Goal: Check status: Check status

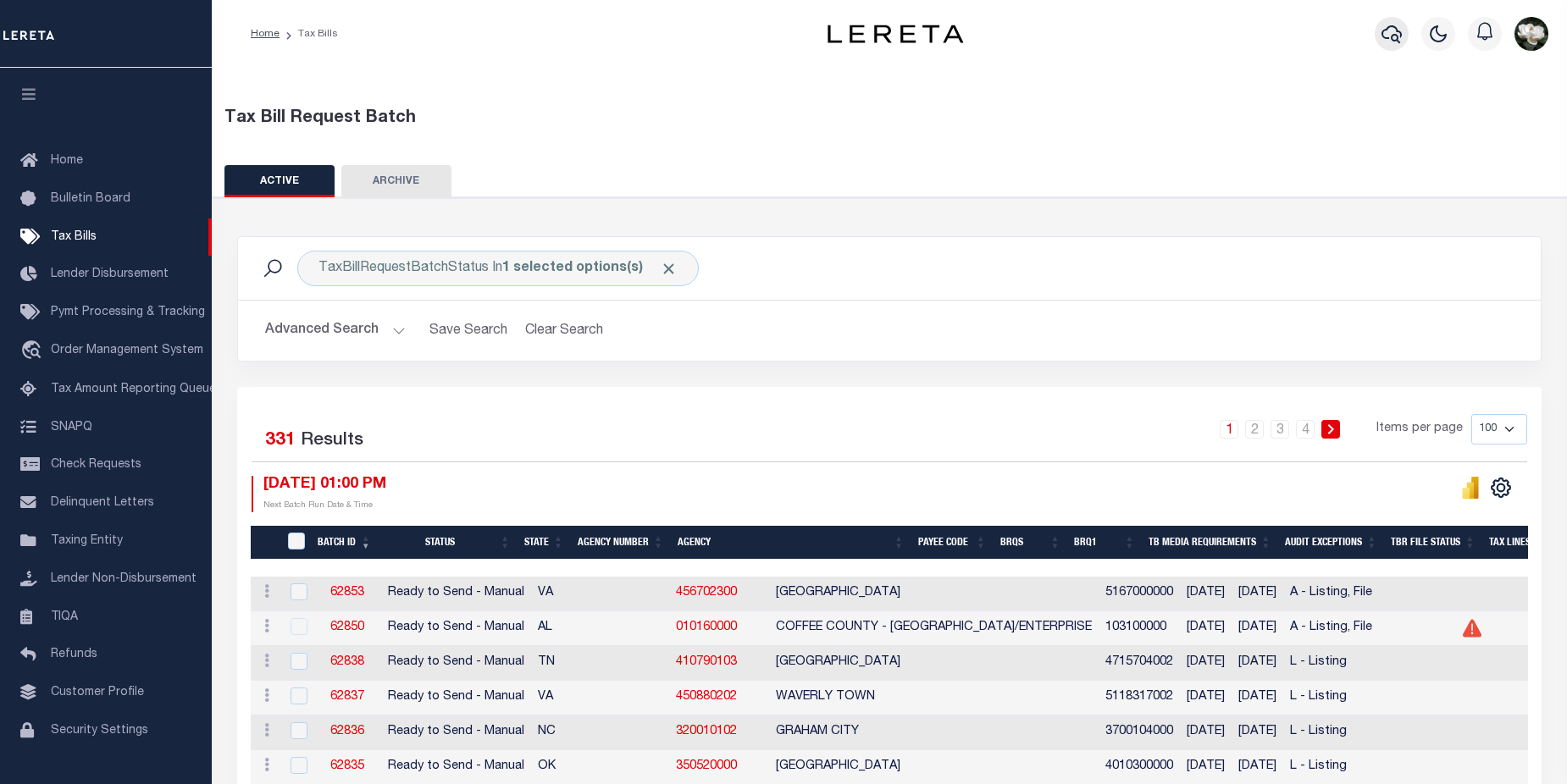
click at [1398, 39] on icon "button" at bounding box center [1392, 33] width 21 height 21
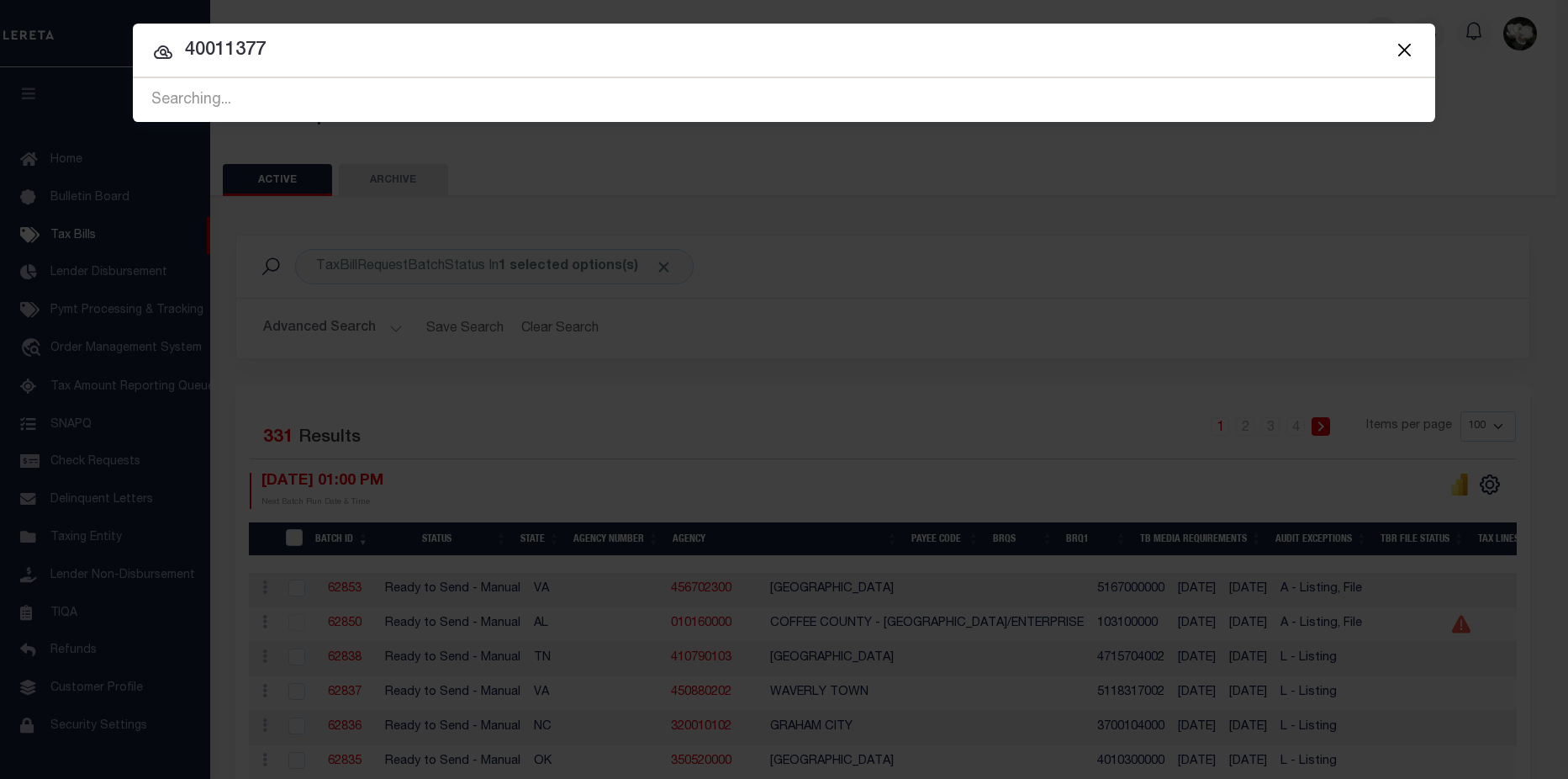
type input "40011377"
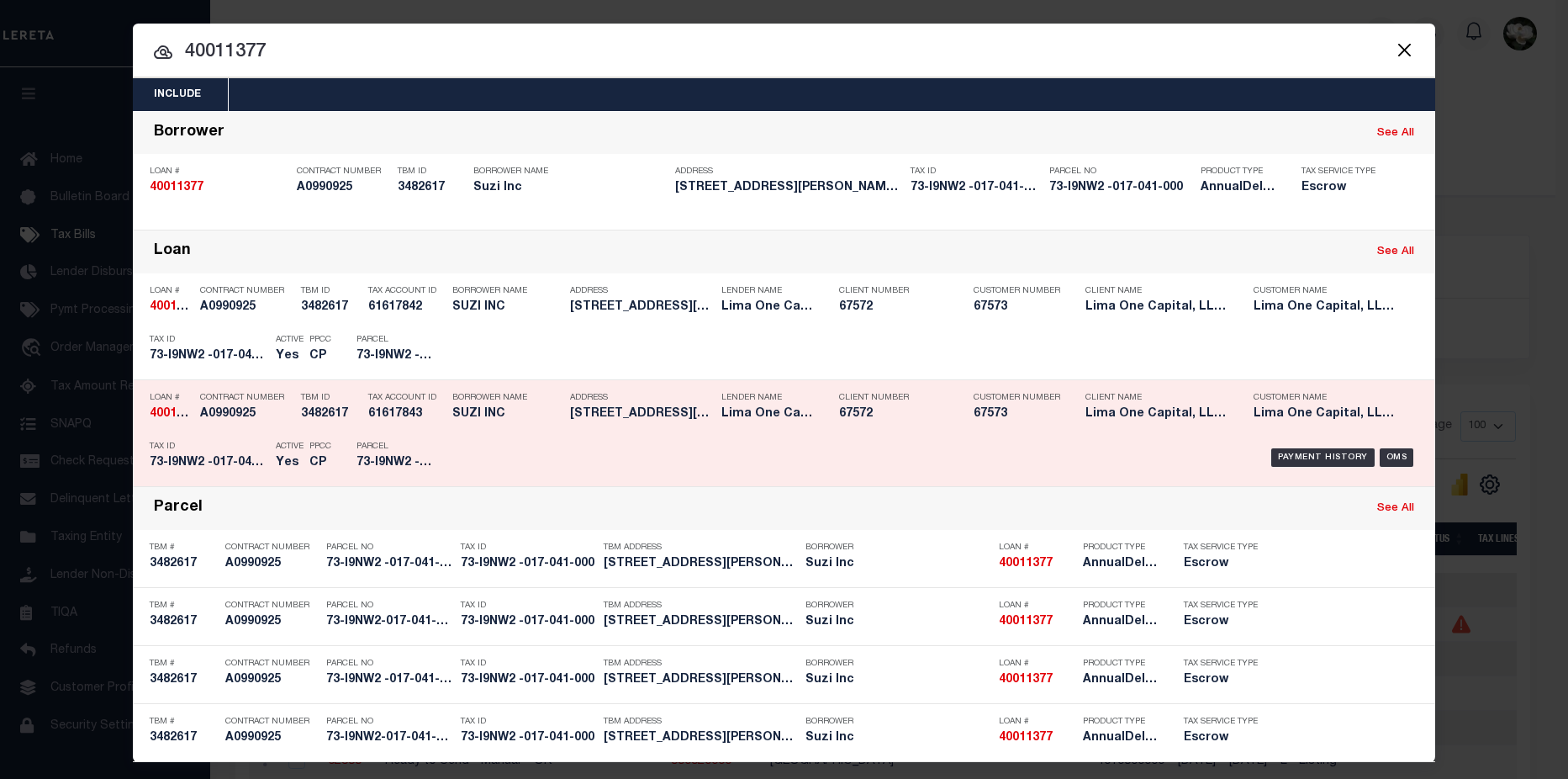
click at [1052, 435] on div "Payment History OMS" at bounding box center [938, 458] width 961 height 49
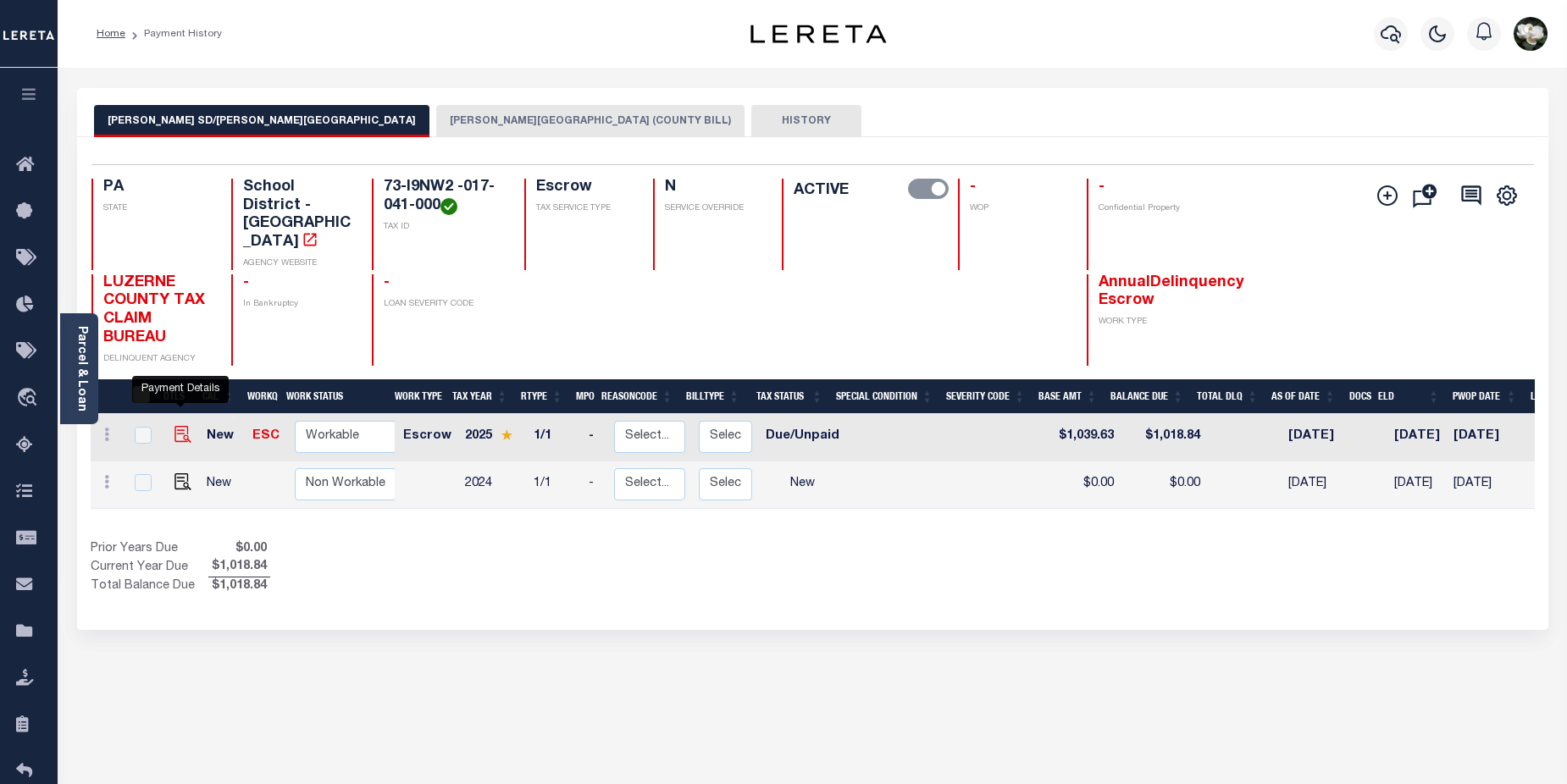
click at [177, 425] on img "" at bounding box center [182, 433] width 17 height 17
checkbox input "true"
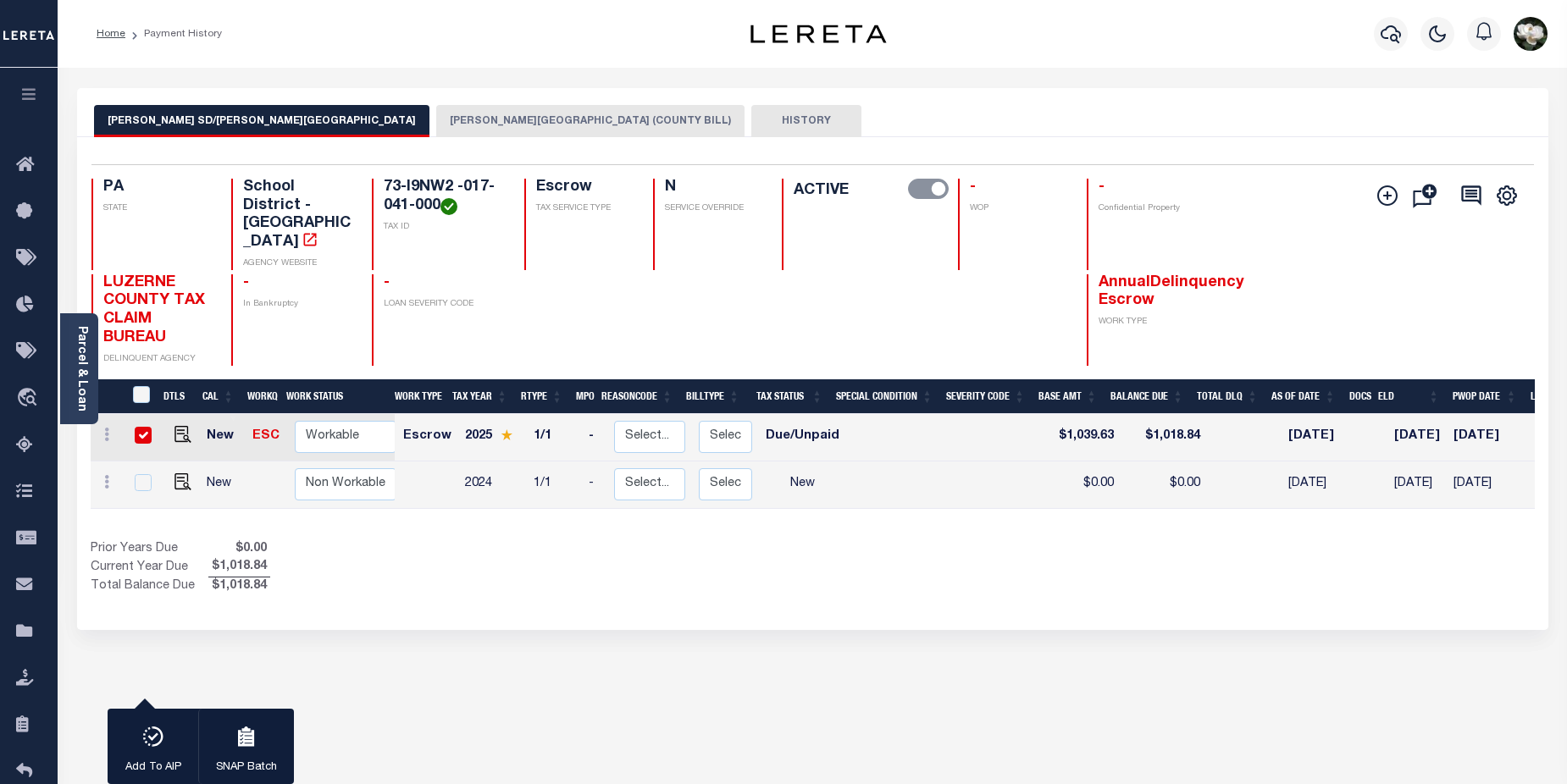
click at [1310, 202] on div "Add Installment Line Bad Parcel Fees" at bounding box center [1414, 272] width 240 height 187
click at [1393, 37] on icon "button" at bounding box center [1391, 34] width 21 height 18
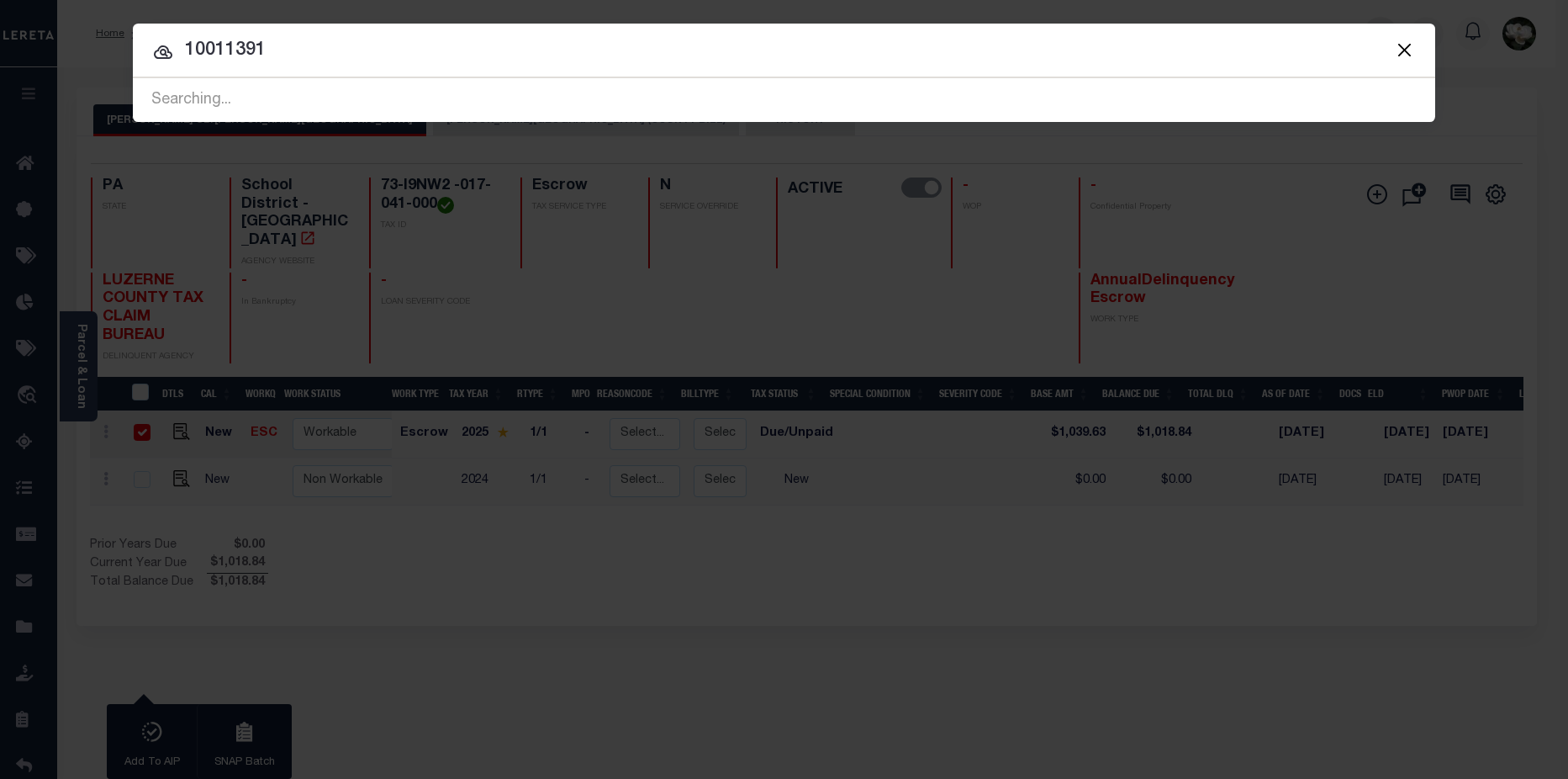
type input "10011391"
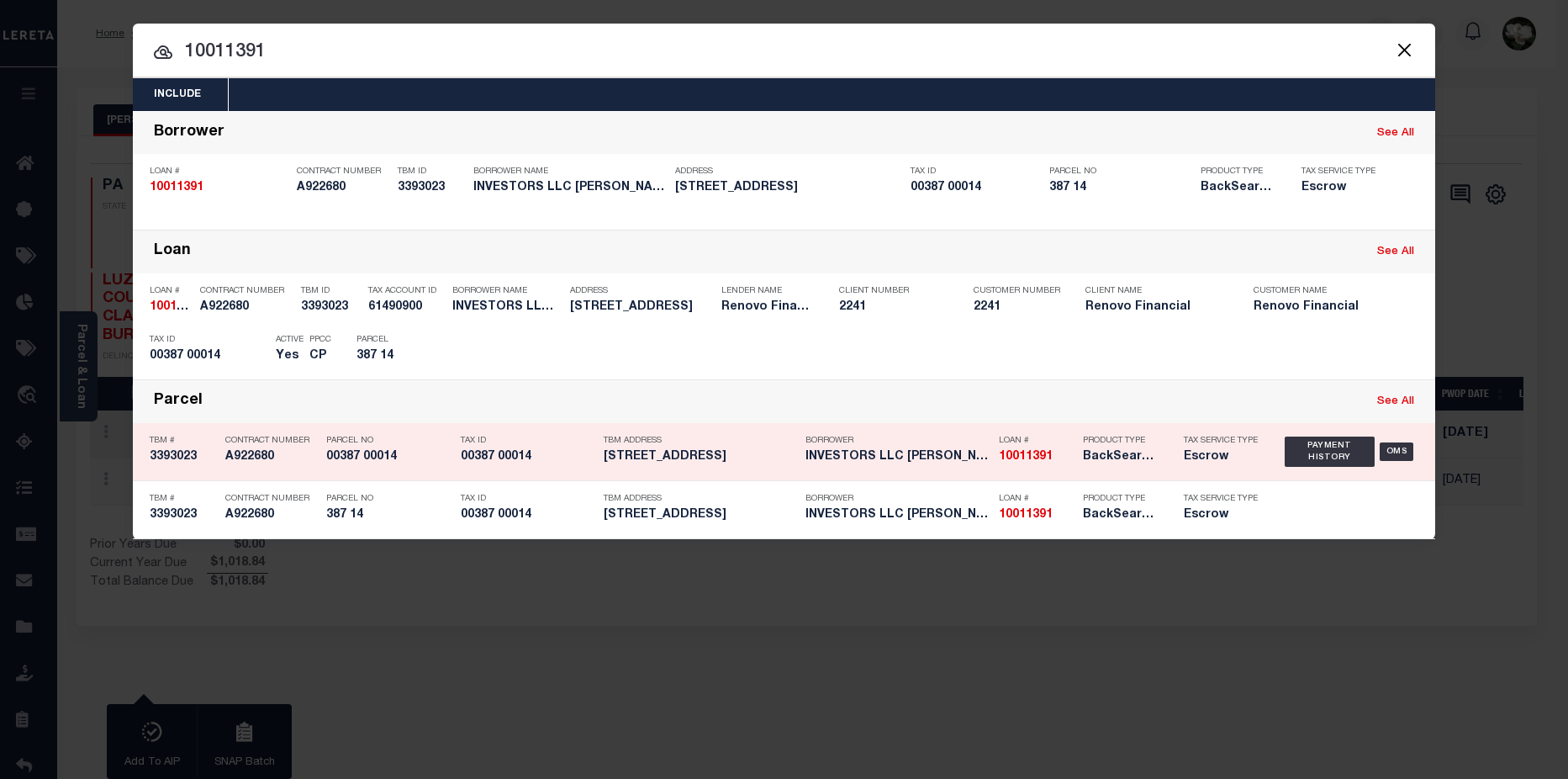
click at [1123, 464] on h5 "BackSearch,Escrow" at bounding box center [1120, 457] width 75 height 15
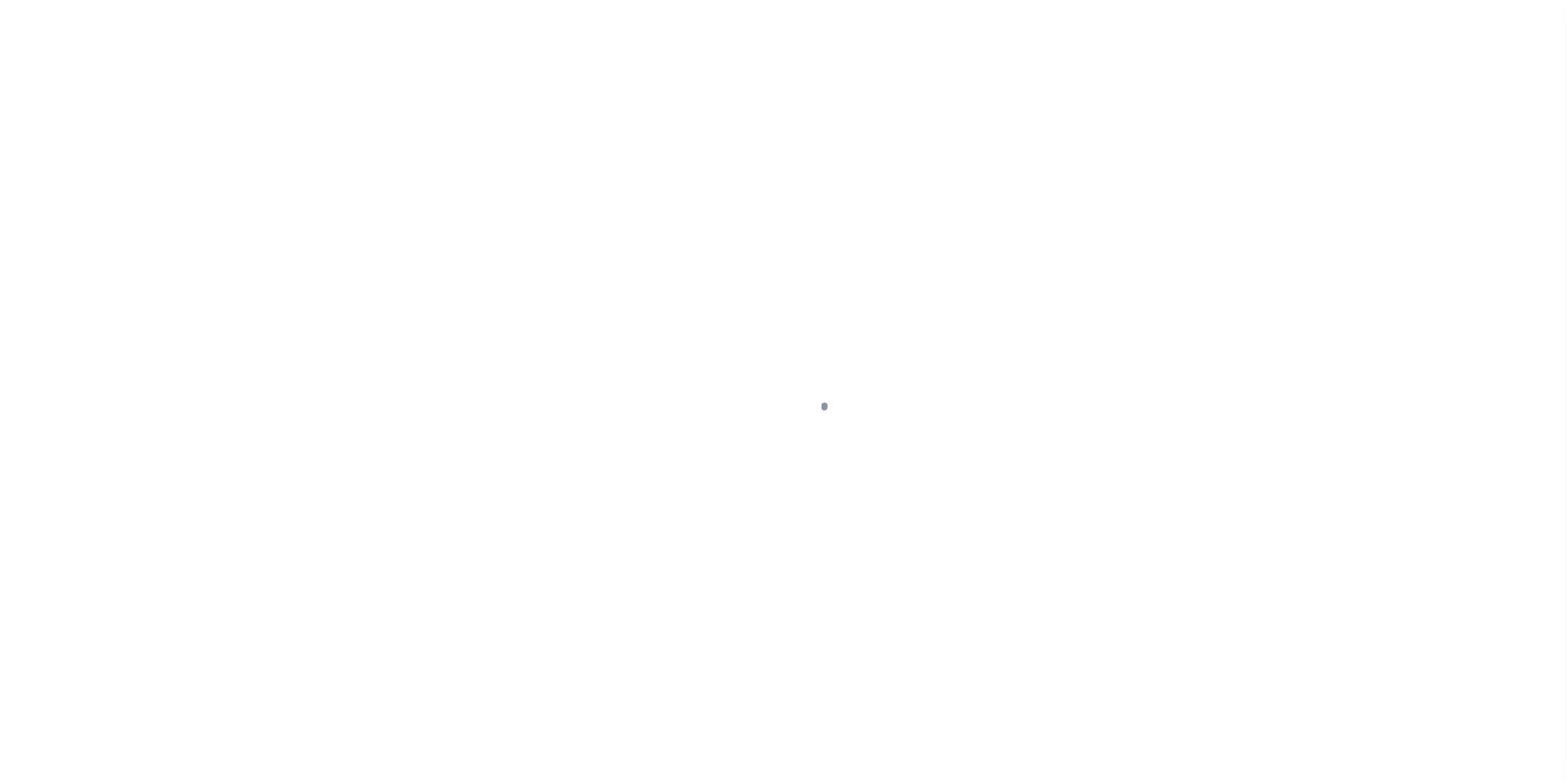
select select "DUE"
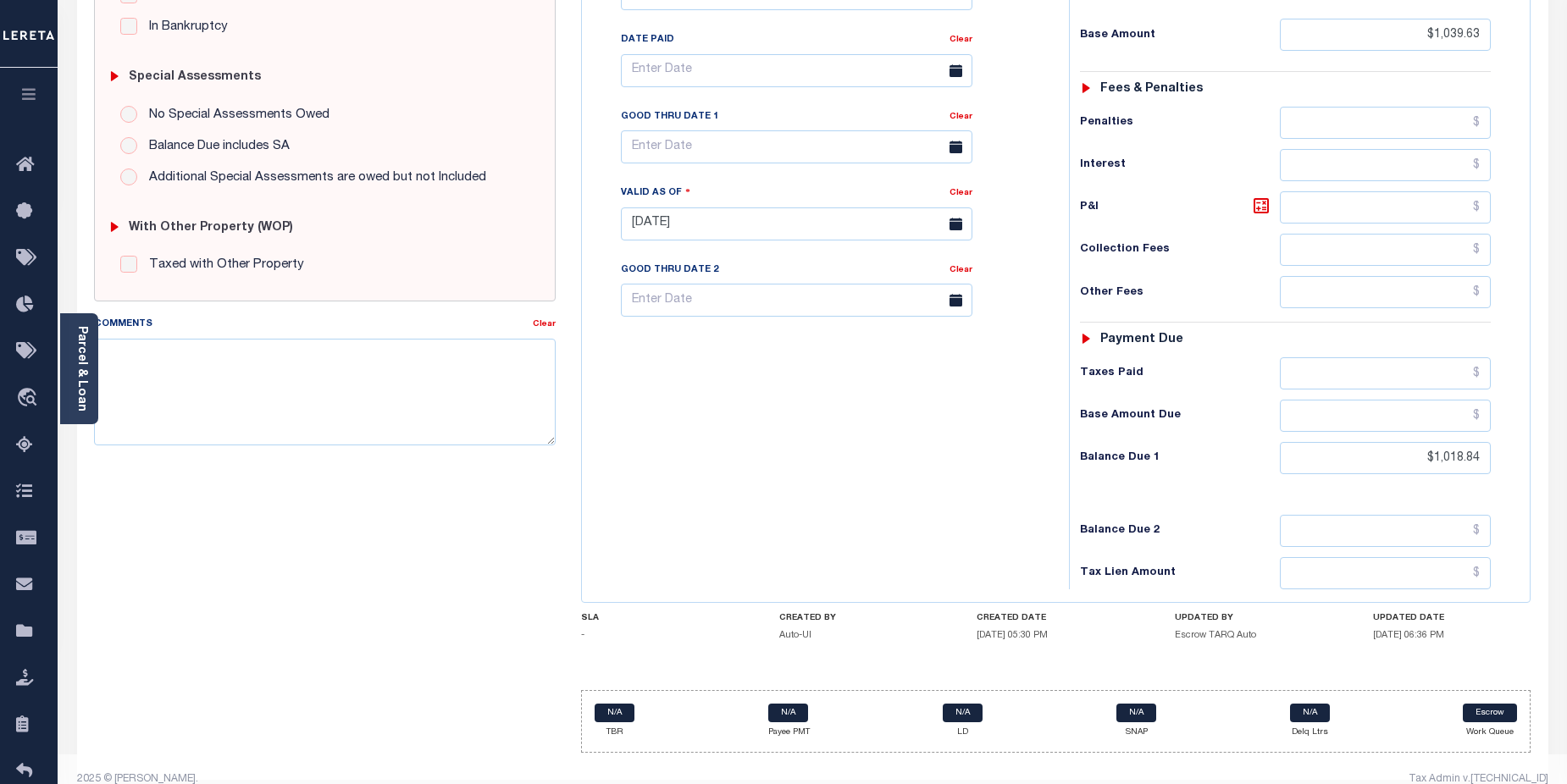
scroll to position [498, 0]
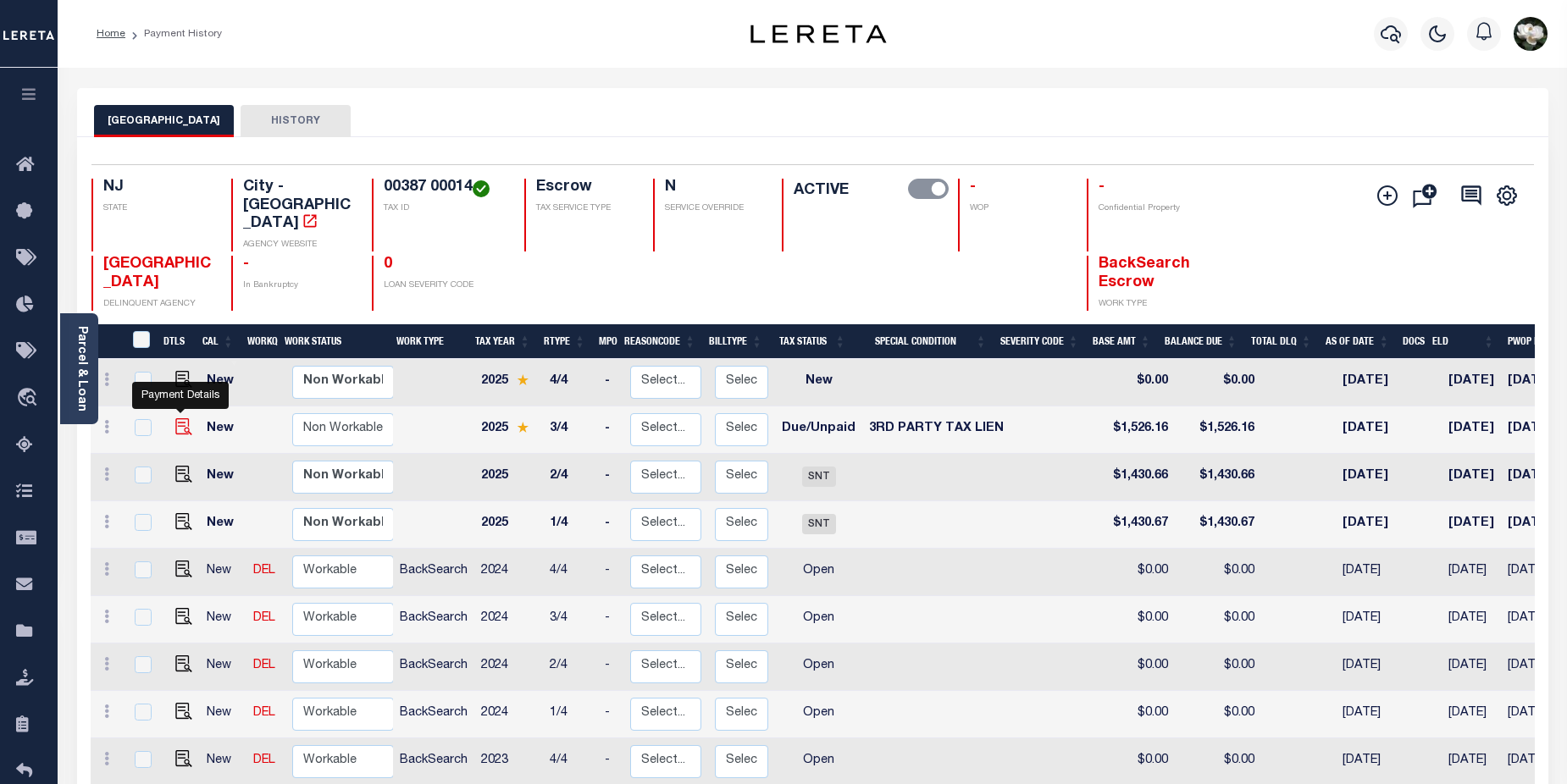
click at [183, 419] on img "" at bounding box center [183, 426] width 17 height 17
checkbox input "true"
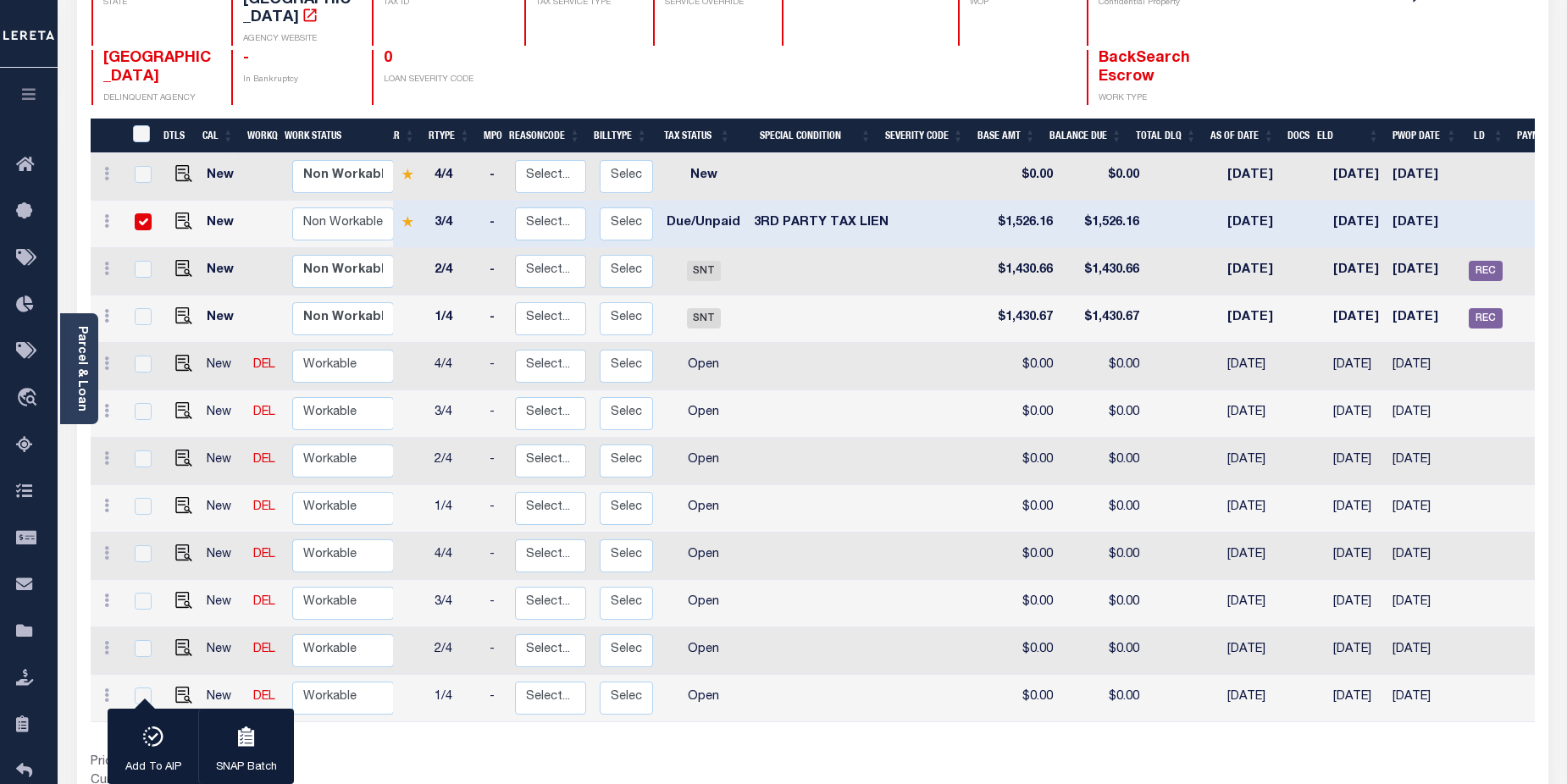
scroll to position [203, 0]
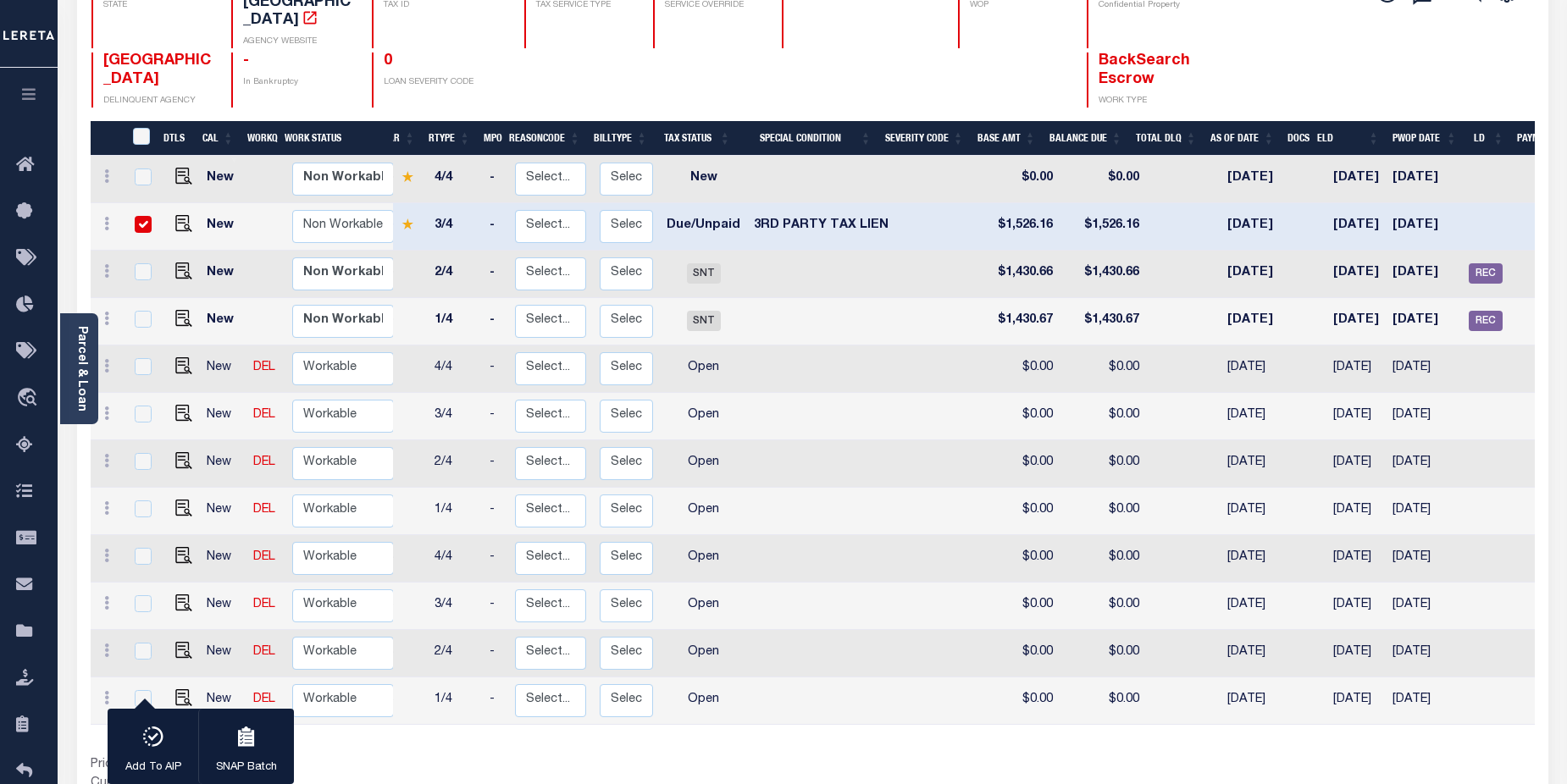
click at [137, 216] on input "checkbox" at bounding box center [143, 224] width 17 height 17
checkbox input "false"
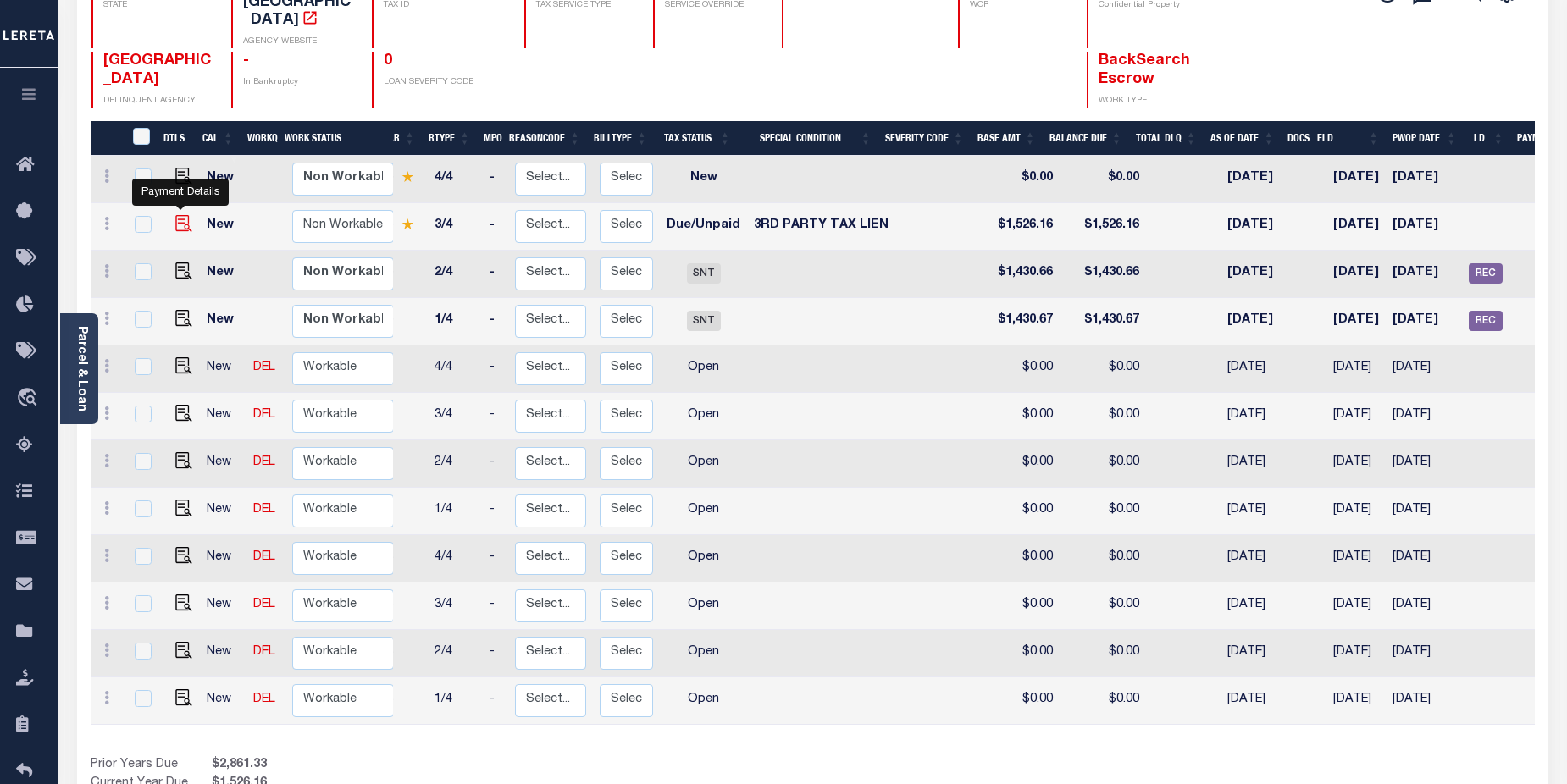
click at [179, 215] on img "" at bounding box center [183, 223] width 17 height 17
checkbox input "true"
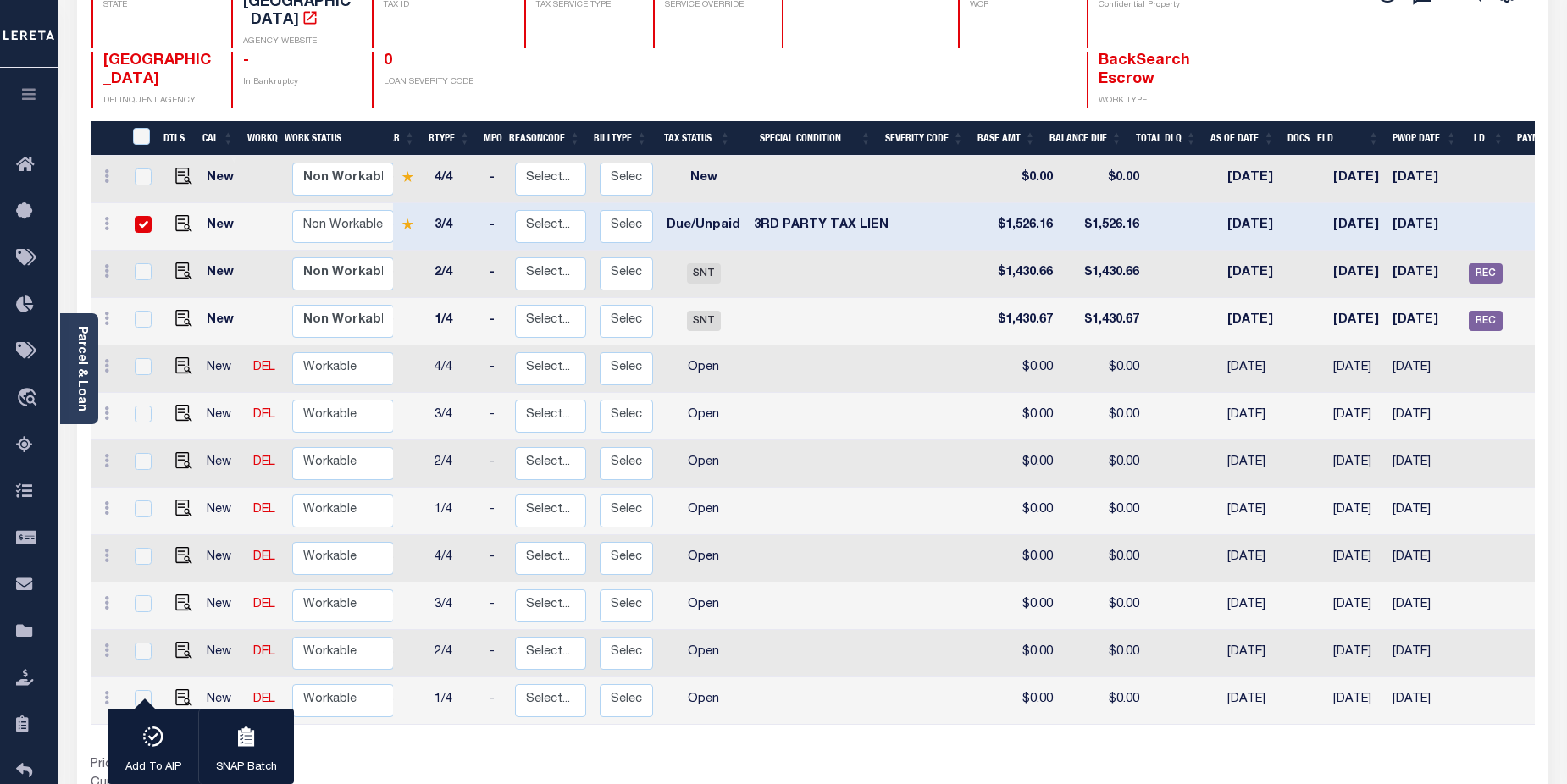
scroll to position [0, 0]
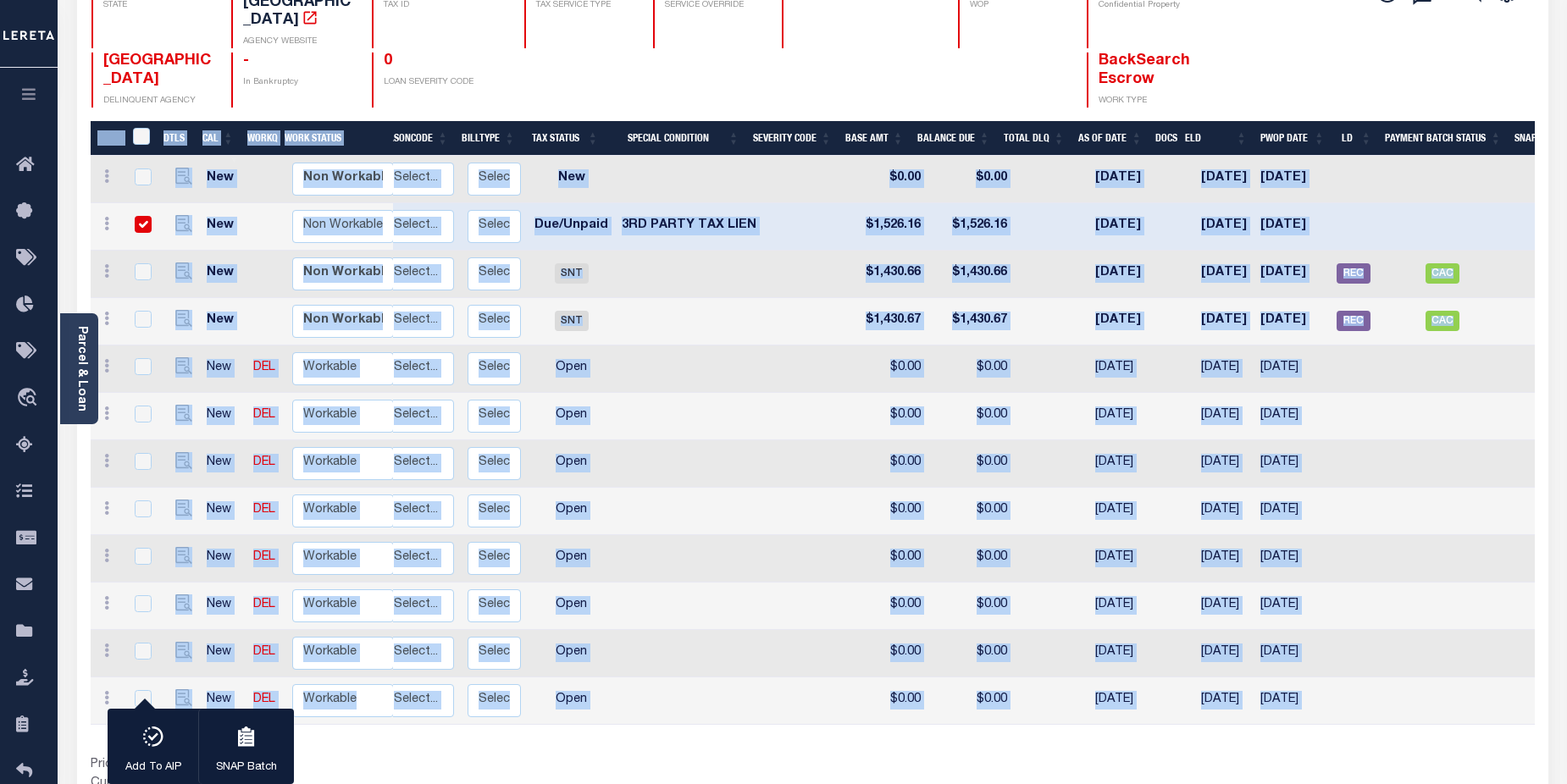
drag, startPoint x: 435, startPoint y: 702, endPoint x: 292, endPoint y: 692, distance: 143.3
click at [292, 692] on div "DTLS CAL WorkQ Work Status Work Type Tax Year RType MPO ReasonCode BillType Tax…" at bounding box center [813, 467] width 1445 height 691
click at [1005, 756] on div "Show Tax Lines before Bill Release Date Prior Years Due $2,861.33 Current Year …" at bounding box center [813, 785] width 1445 height 57
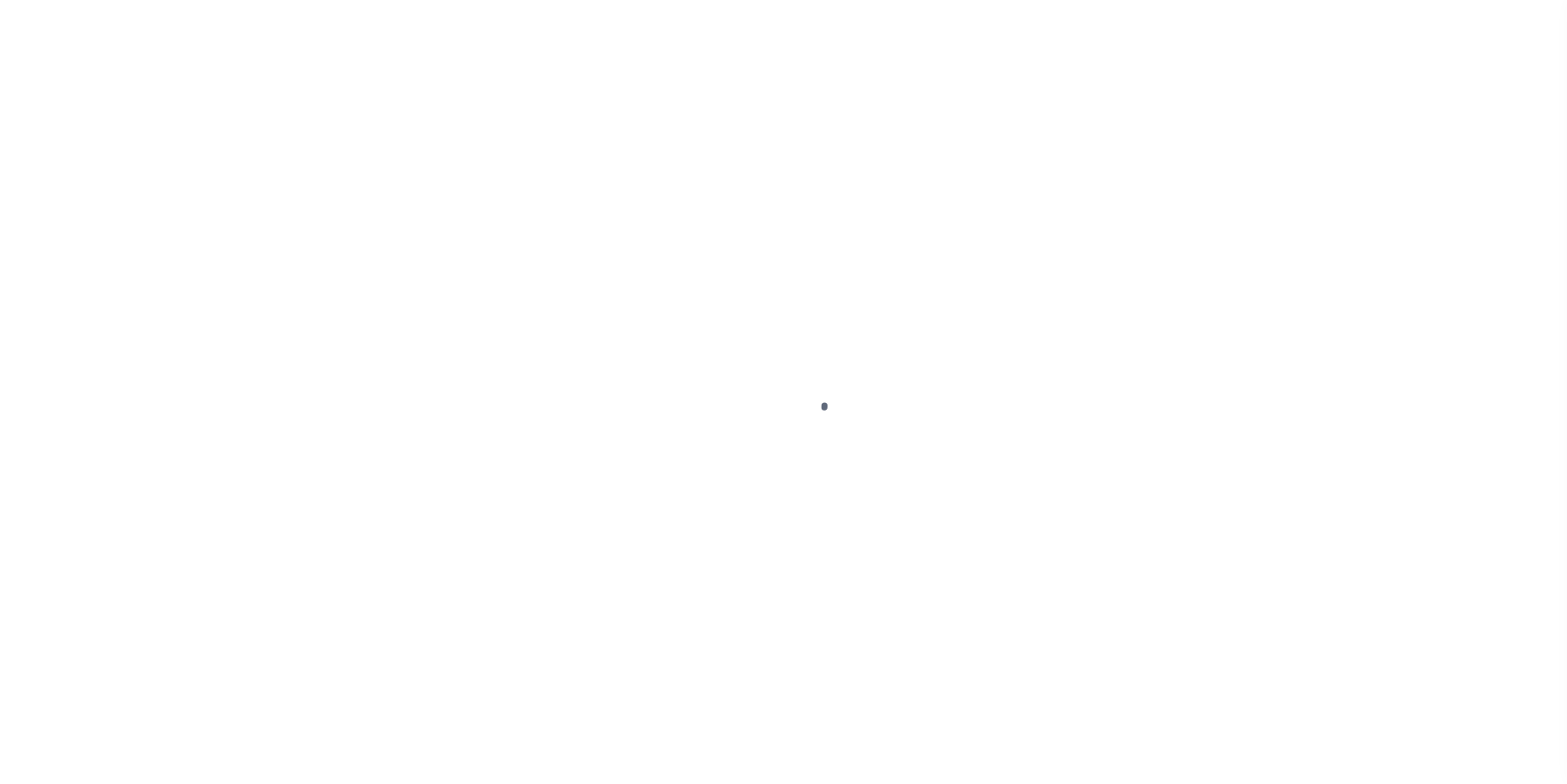
select select "DUE"
select select "20"
select select "DUE"
select select "20"
